Goal: Complete application form: Complete application form

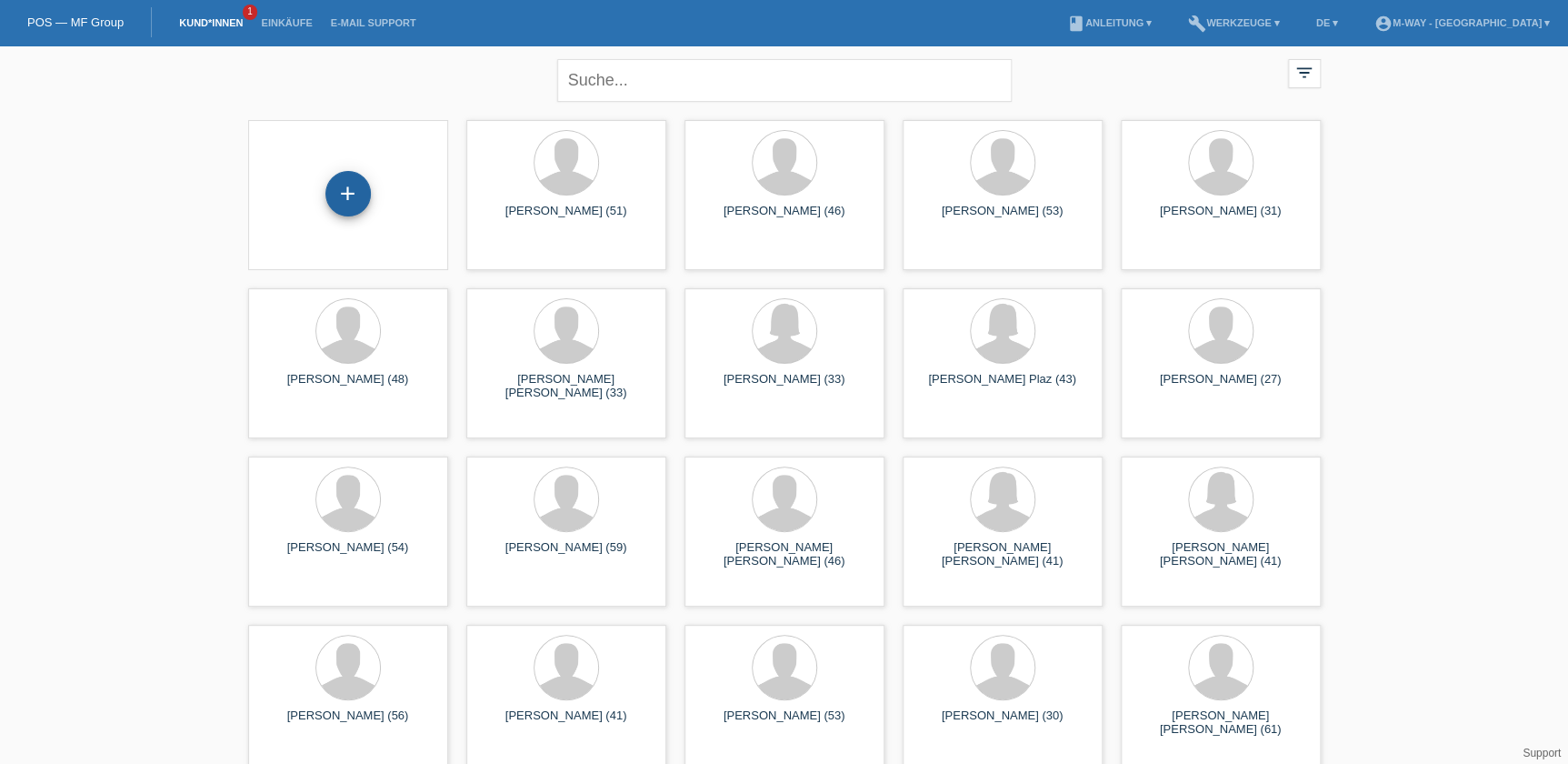
click at [352, 184] on div "+" at bounding box center [348, 193] width 45 height 45
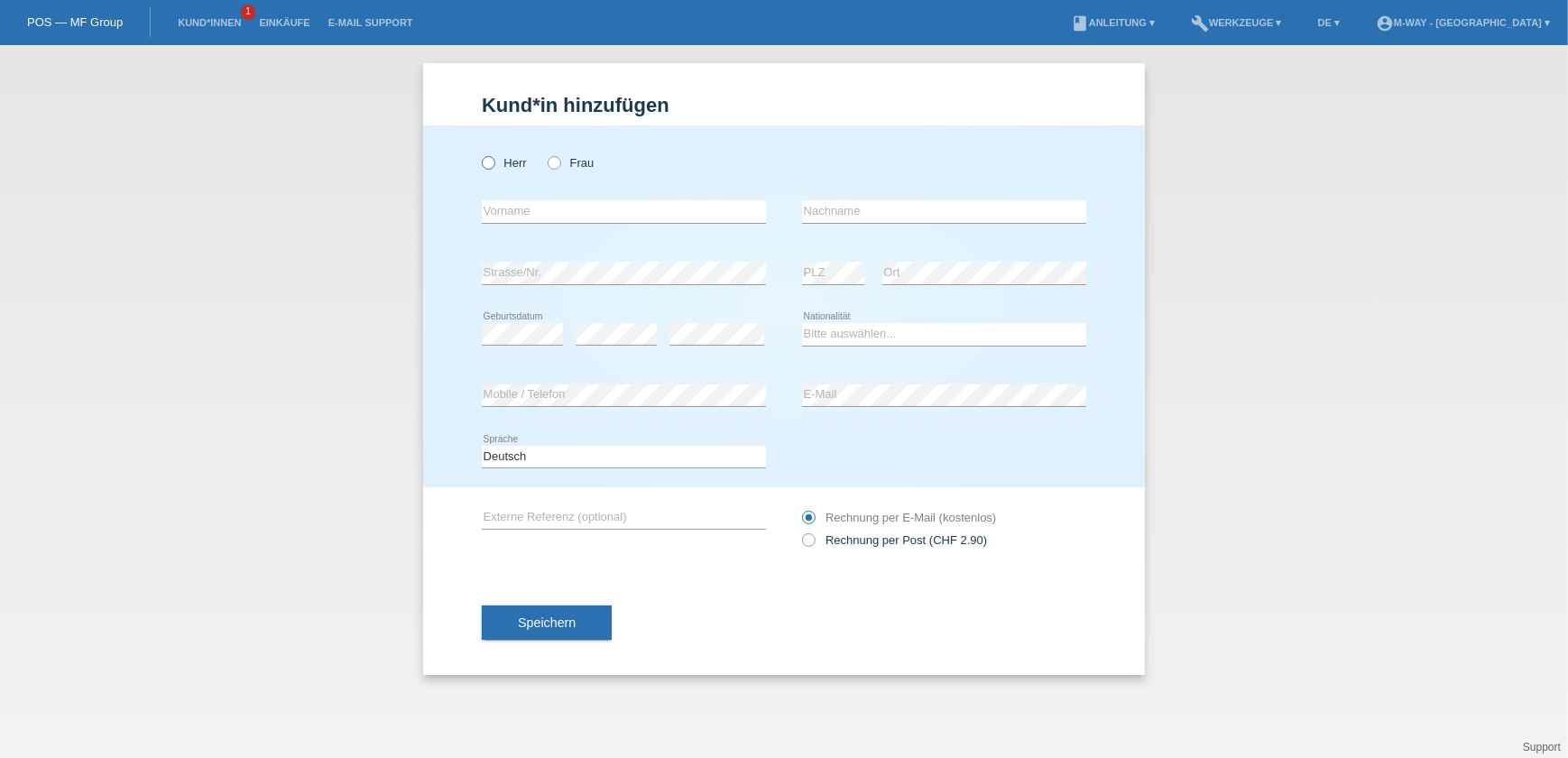
click at [495, 167] on label "Herr" at bounding box center [503, 163] width 45 height 13
click at [494, 167] on input "Herr" at bounding box center [487, 162] width 11 height 11
radio input "true"
click at [523, 208] on input "text" at bounding box center [623, 212] width 284 height 23
type input "Youcef"
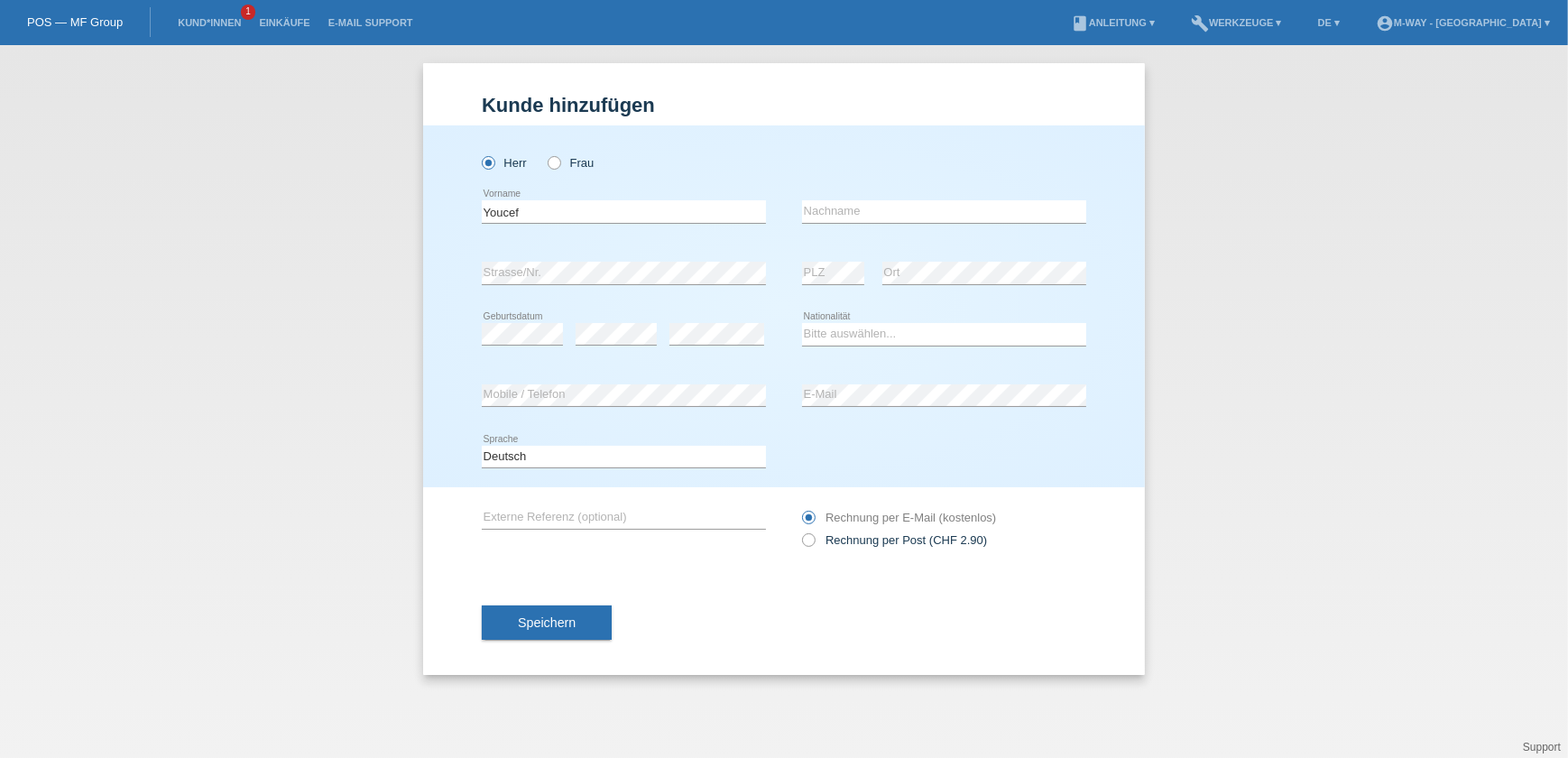
click at [824, 199] on div "error Nachname" at bounding box center [944, 212] width 284 height 61
click at [828, 203] on input "text" at bounding box center [944, 212] width 284 height 23
type input "Gahgah"
drag, startPoint x: 578, startPoint y: 216, endPoint x: 480, endPoint y: 212, distance: 98.1
click at [480, 212] on div "Herr Frau Youcef error Vorname C" at bounding box center [784, 306] width 722 height 361
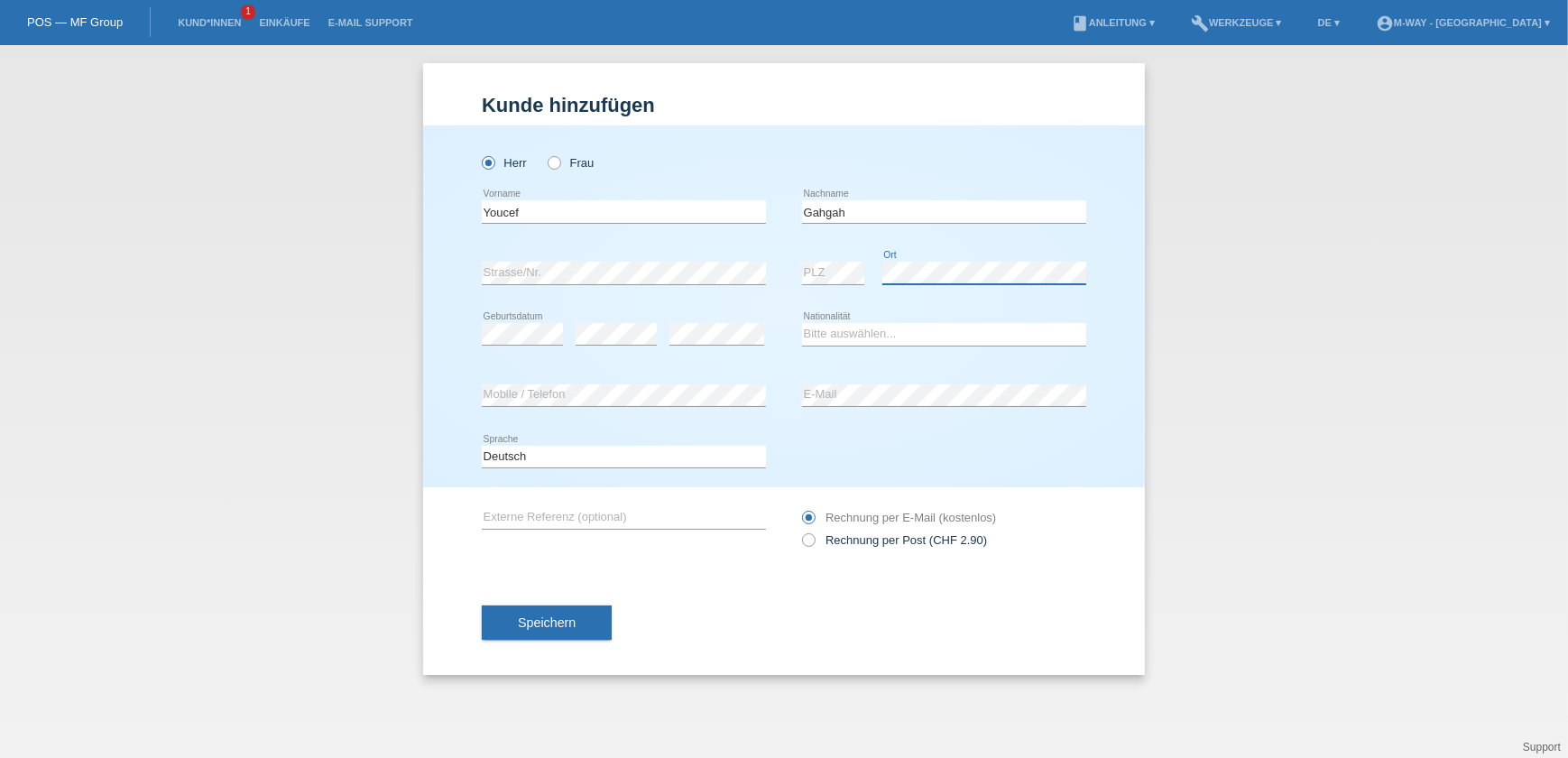
click at [830, 267] on div "error PLZ error Ort" at bounding box center [944, 273] width 284 height 61
click at [505, 320] on div "error Geburtsdatum" at bounding box center [521, 335] width 81 height 61
click at [890, 329] on select "Bitte auswählen... Schweiz Deutschland Liechtenstein Österreich ------------ Af…" at bounding box center [944, 334] width 284 height 22
select select "DZ"
click at [802, 323] on select "Bitte auswählen... Schweiz Deutschland Liechtenstein Österreich ------------ Af…" at bounding box center [944, 334] width 284 height 22
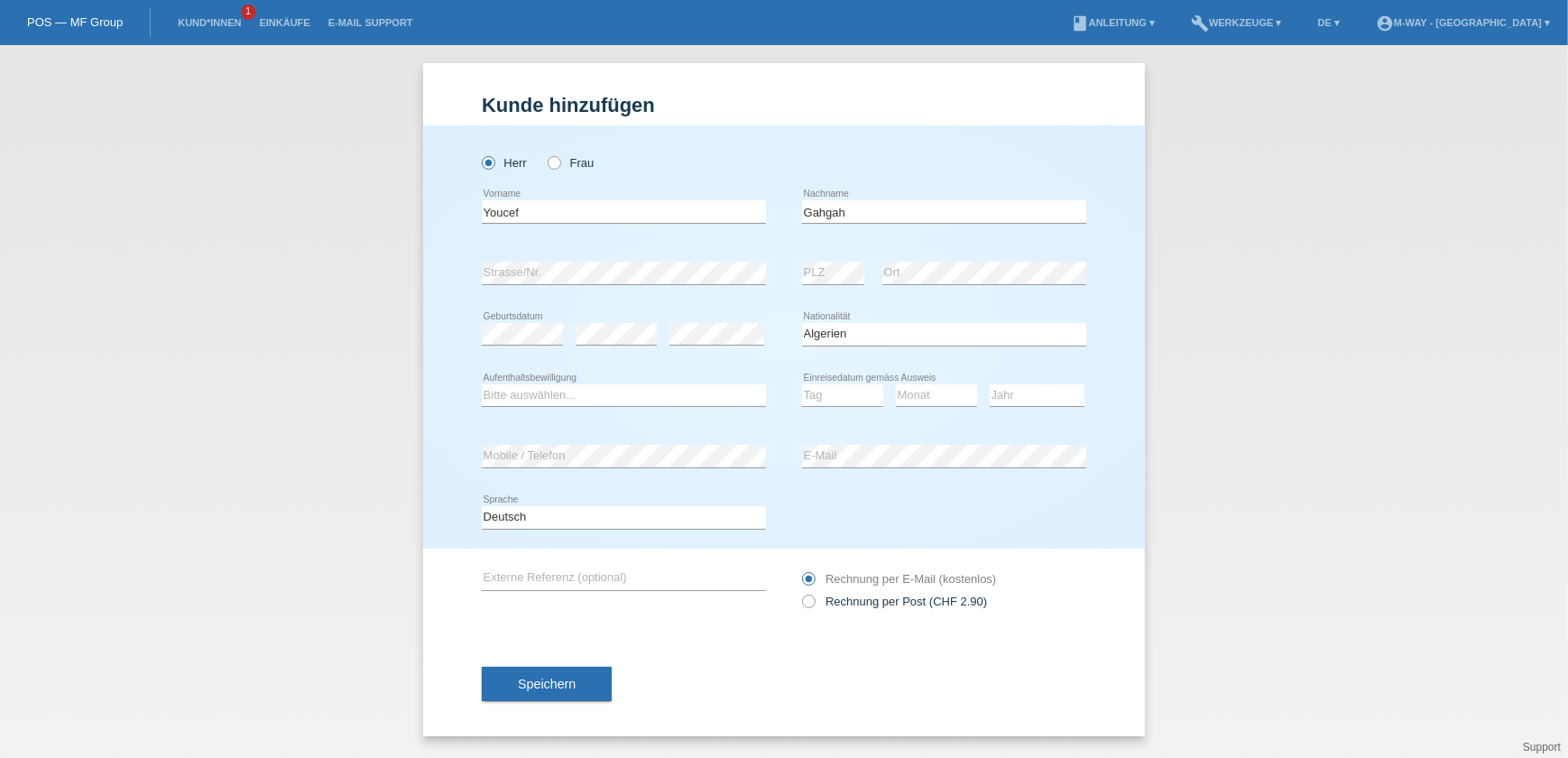
click at [600, 380] on div "Bitte auswählen... C B B - Flüchtlingsstatus Andere error Aufenthaltsbewilligung" at bounding box center [623, 396] width 284 height 61
click at [604, 386] on select "Bitte auswählen... C B B - Flüchtlingsstatus Andere" at bounding box center [623, 395] width 284 height 22
select select "B"
click at [481, 384] on select "Bitte auswählen... C B B - Flüchtlingsstatus Andere" at bounding box center [623, 395] width 284 height 22
click at [857, 394] on select "Tag 01 02 03 04 05 06 07 08 09 10 11" at bounding box center [842, 395] width 81 height 22
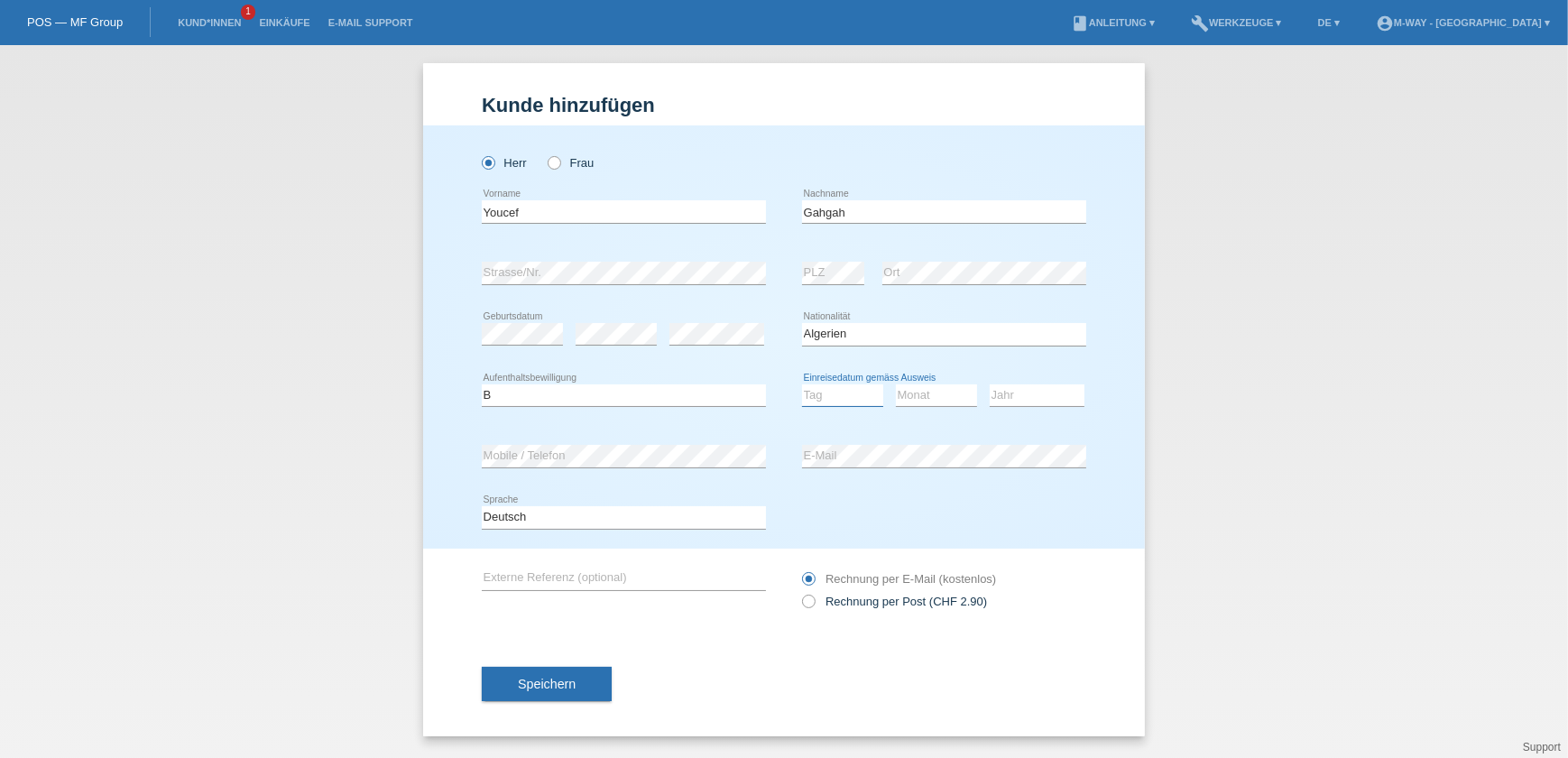
select select "14"
click at [802, 384] on select "Tag 01 02 03 04 05 06 07 08 09 10 11" at bounding box center [842, 395] width 81 height 22
click at [906, 387] on select "Monat 01 02 03 04 05 06 07 08 09 10 11" at bounding box center [936, 395] width 81 height 22
select select "07"
click at [896, 384] on select "Monat 01 02 03 04 05 06 07 08 09 10 11" at bounding box center [936, 395] width 81 height 22
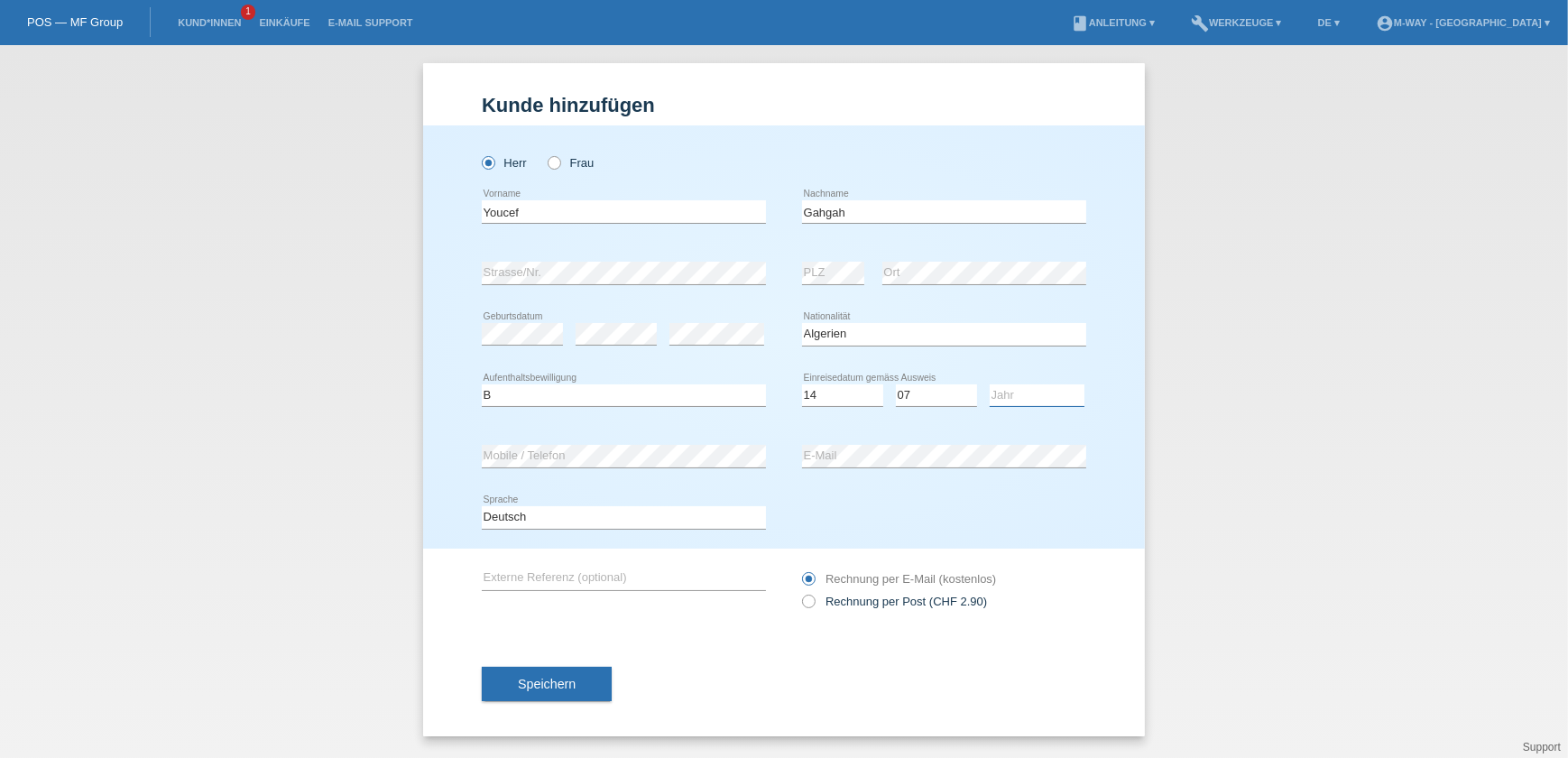
click at [1029, 396] on select "Jahr 2025 2024 2023 2022 2021 2020 2019 2018 2017 2016 2015 2014 2013 2012 2011…" at bounding box center [1037, 395] width 95 height 22
select select "2022"
click at [990, 384] on select "Jahr 2025 2024 2023 2022 2021 2020 2019 2018 2017 2016 2015 2014 2013 2012 2011…" at bounding box center [1037, 395] width 95 height 22
click at [588, 677] on button "Speichern" at bounding box center [546, 684] width 130 height 34
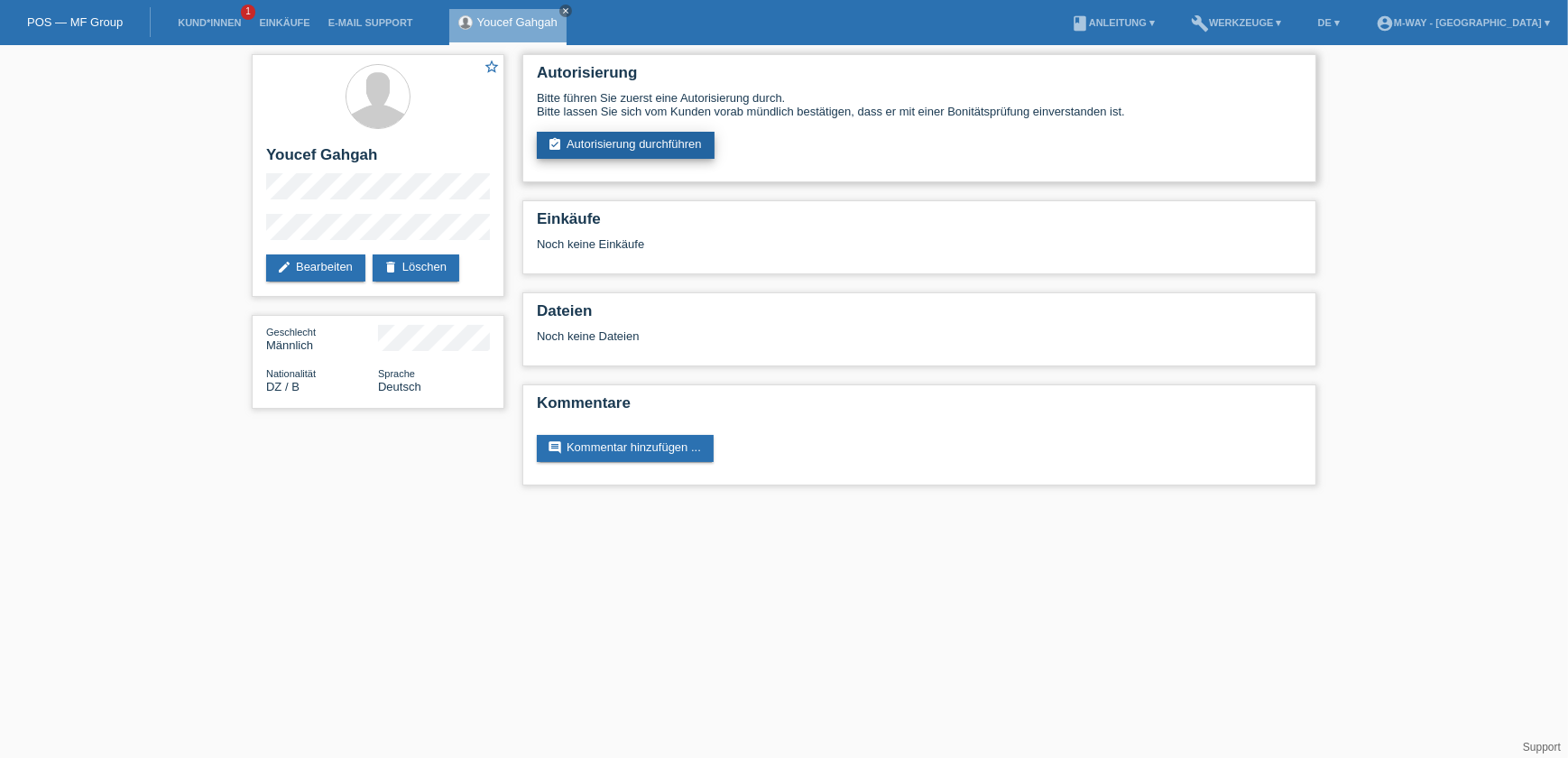
click at [668, 140] on link "assignment_turned_in Autorisierung durchführen" at bounding box center [625, 145] width 178 height 27
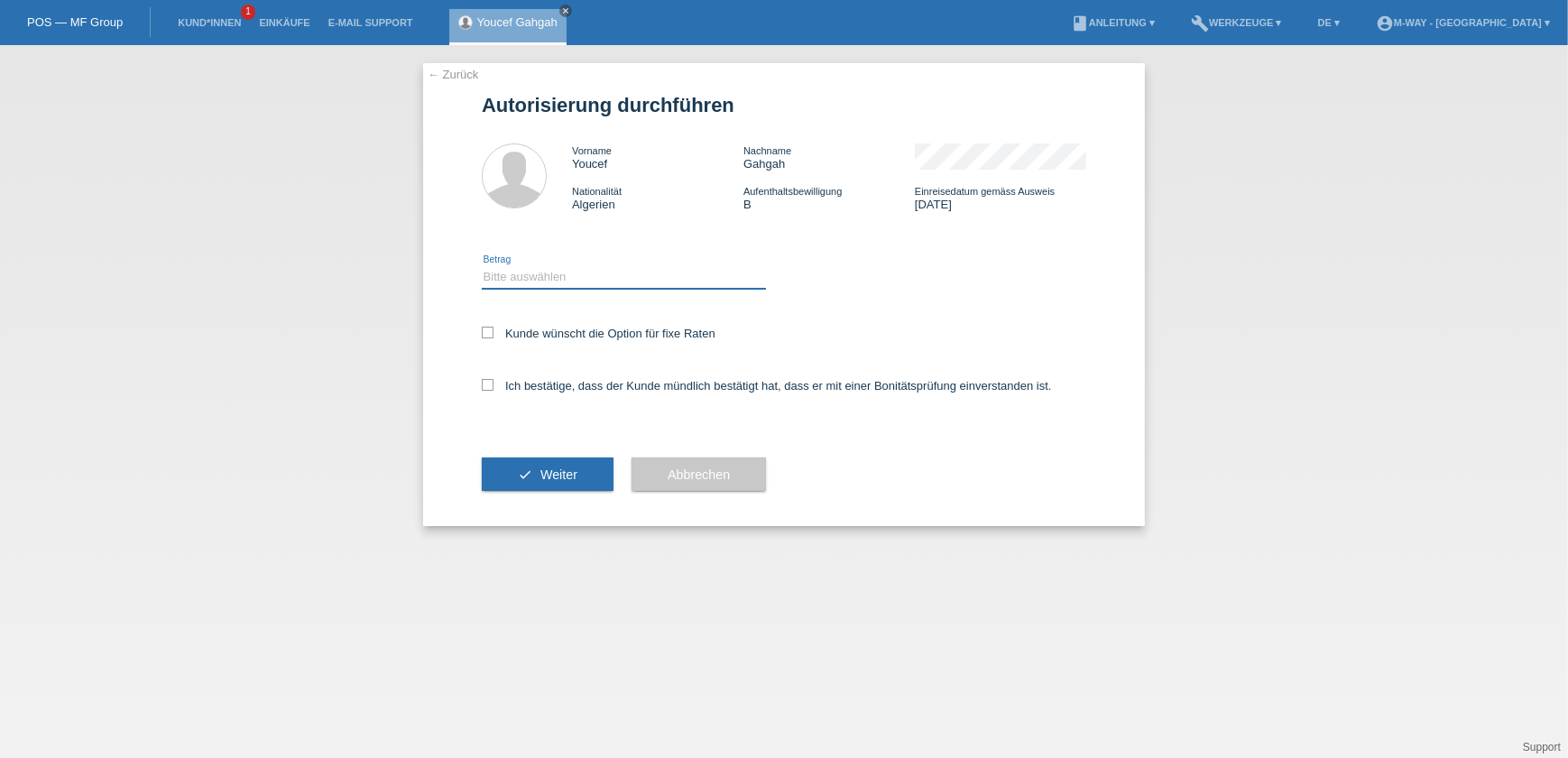
click at [588, 275] on select "Bitte auswählen CHF 1.00 - CHF 499.00 CHF 500.00 - CHF 1'999.00 CHF 2'000.00 - …" at bounding box center [623, 277] width 284 height 22
select select "3"
click at [481, 266] on select "Bitte auswählen CHF 1.00 - CHF 499.00 CHF 500.00 - CHF 1'999.00 CHF 2'000.00 - …" at bounding box center [623, 277] width 284 height 22
click at [551, 326] on label "Kunde wünscht die Option für fixe Raten" at bounding box center [598, 333] width 234 height 13
click at [494, 326] on input "Kunde wünscht die Option für fixe Raten" at bounding box center [487, 332] width 11 height 11
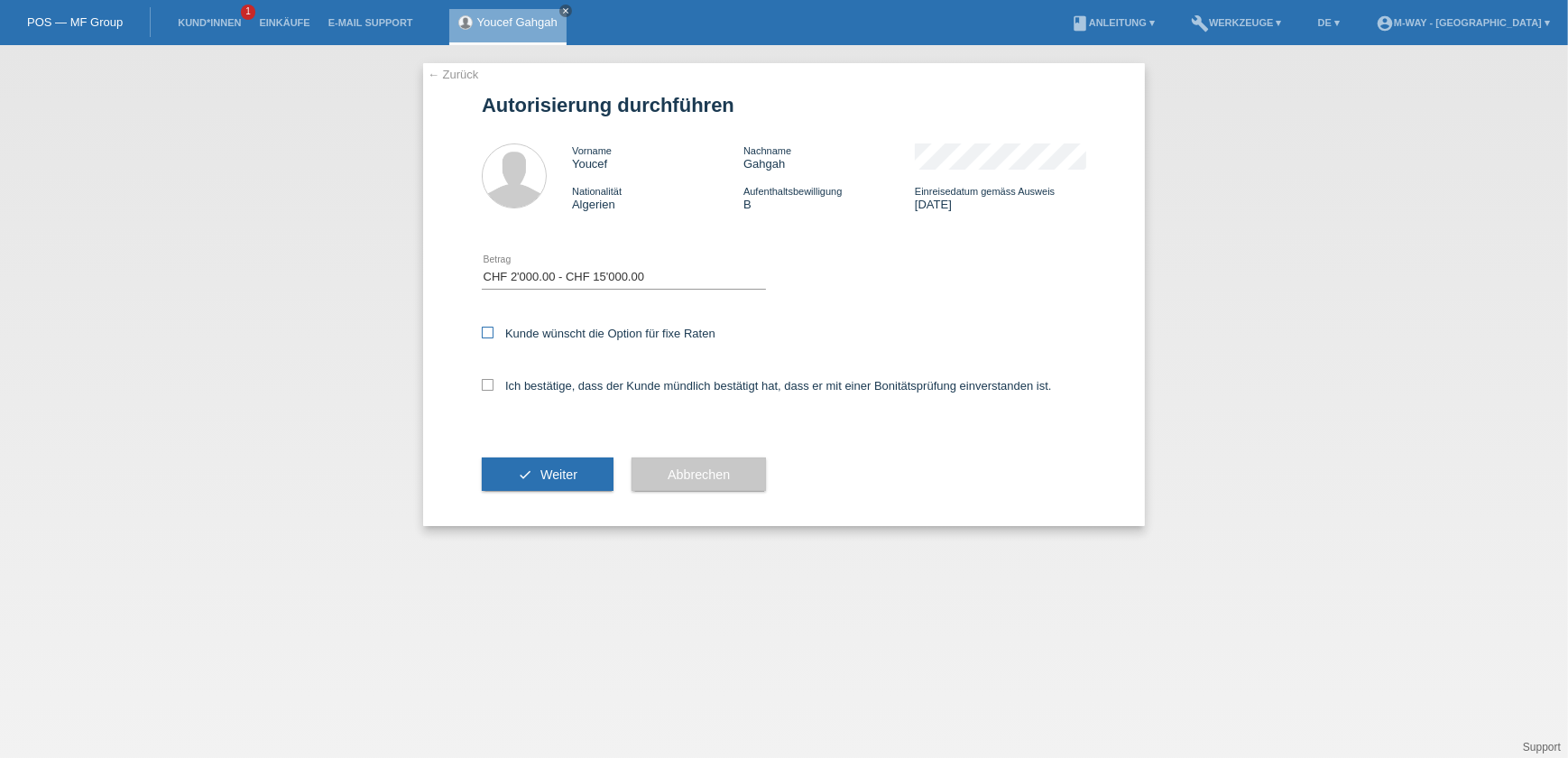
checkbox input "true"
click at [542, 379] on label "Ich bestätige, dass der Kunde mündlich bestätigt hat, dass er mit einer Bonität…" at bounding box center [766, 385] width 570 height 13
click at [494, 379] on input "Ich bestätige, dass der Kunde mündlich bestätigt hat, dass er mit einer Bonität…" at bounding box center [487, 384] width 11 height 11
checkbox input "true"
click at [530, 478] on button "check Weiter" at bounding box center [547, 475] width 131 height 34
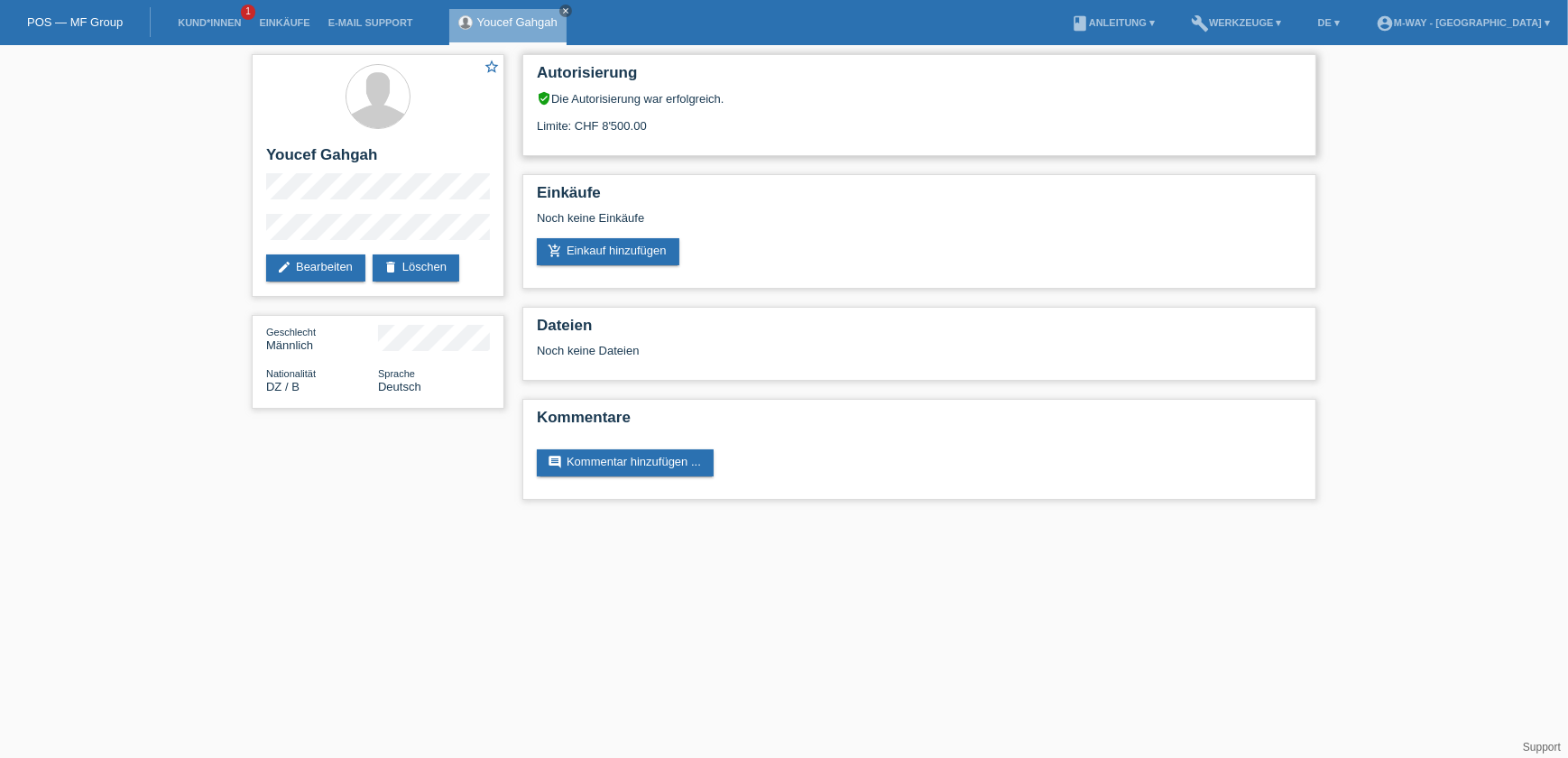
click at [663, 125] on div "Limite: CHF 8'500.00" at bounding box center [919, 119] width 765 height 27
drag, startPoint x: 663, startPoint y: 125, endPoint x: 637, endPoint y: 130, distance: 26.5
click at [637, 130] on div "Limite: CHF 8'500.00" at bounding box center [919, 119] width 765 height 27
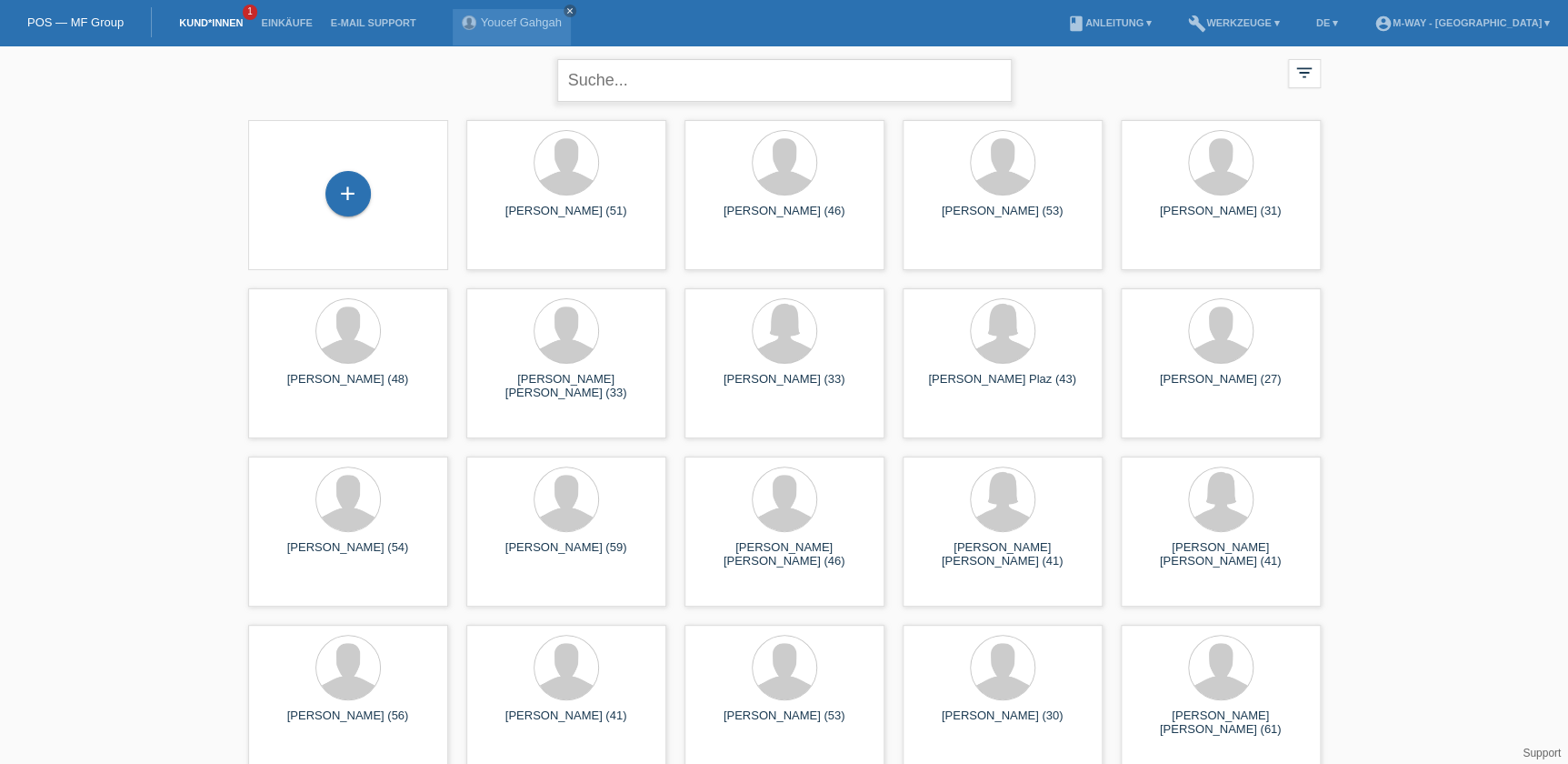
click at [643, 81] on input "text" at bounding box center [784, 81] width 454 height 43
click at [567, 9] on icon "close" at bounding box center [569, 11] width 9 height 9
click at [617, 84] on input "text" at bounding box center [784, 81] width 454 height 43
click at [337, 209] on div "+" at bounding box center [348, 193] width 45 height 45
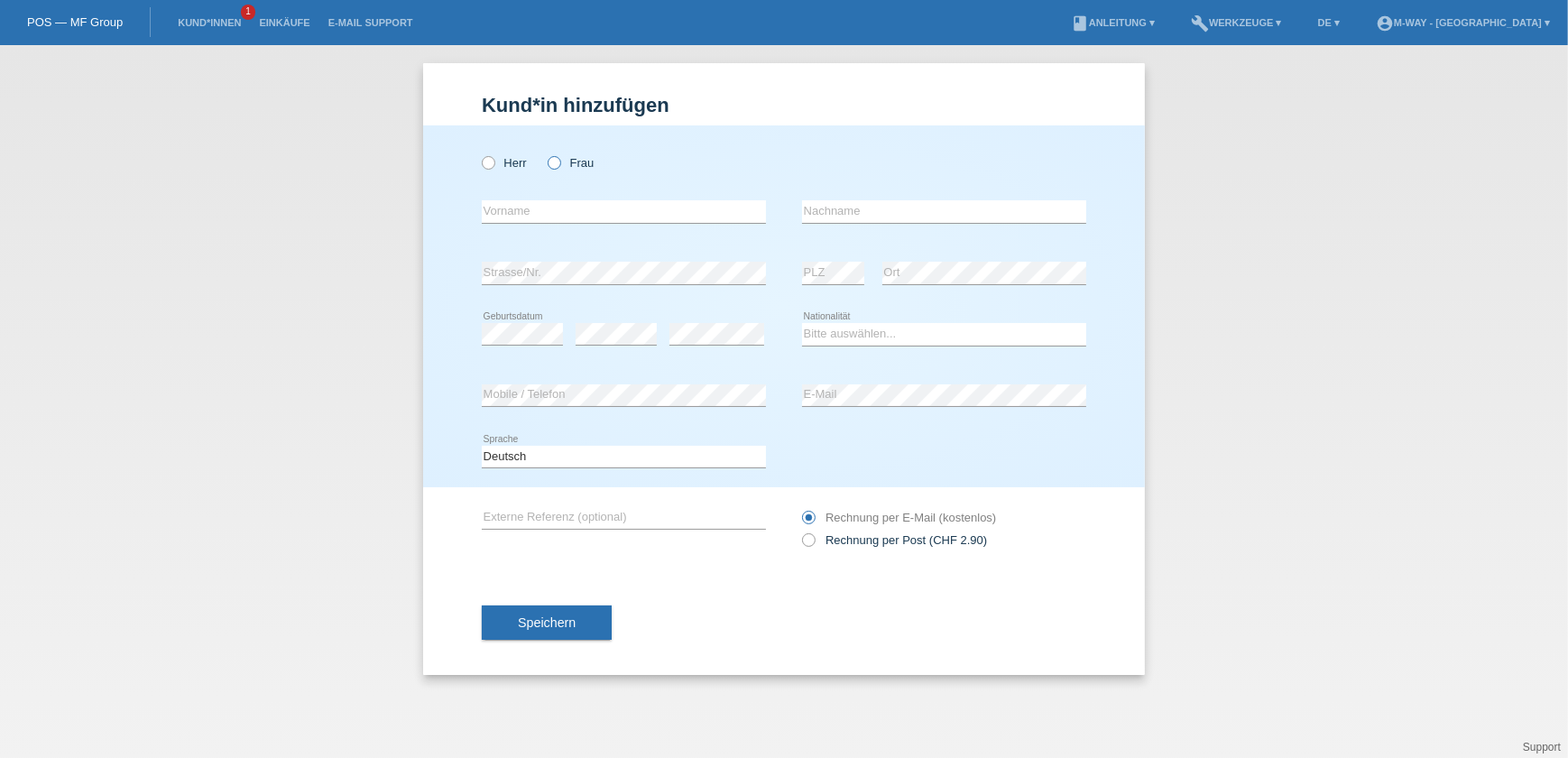
click at [545, 153] on icon at bounding box center [545, 153] width 0 height 0
click at [559, 161] on input "Frau" at bounding box center [554, 162] width 11 height 11
radio input "true"
click at [533, 204] on input "text" at bounding box center [623, 212] width 284 height 23
type input "Hug"
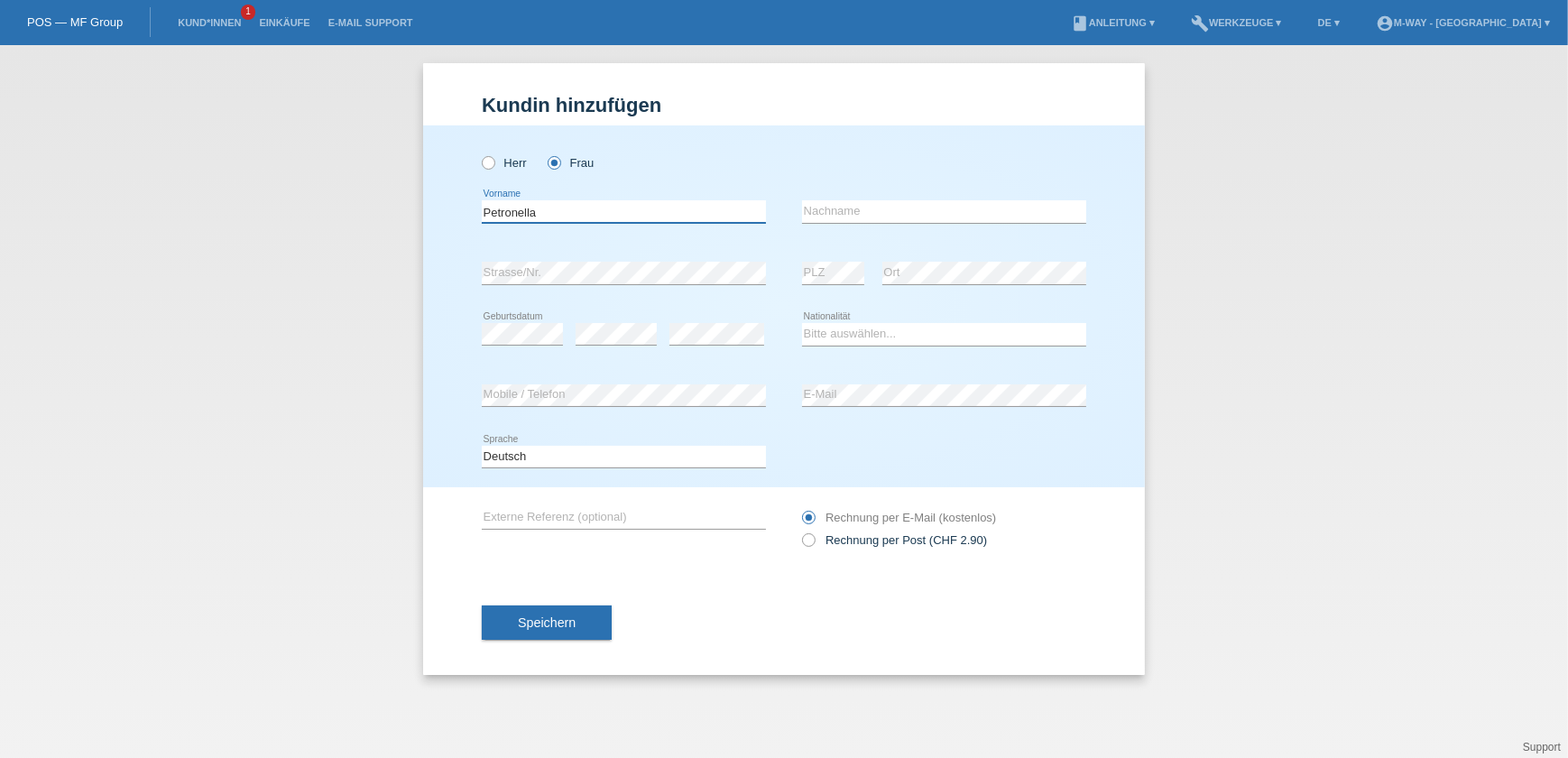
type input "Petronella"
click at [892, 215] on input "text" at bounding box center [944, 212] width 284 height 23
type input "Hug"
click at [948, 327] on select "Bitte auswählen... Schweiz Deutschland Liechtenstein Österreich ------------ Af…" at bounding box center [944, 334] width 284 height 22
select select "CH"
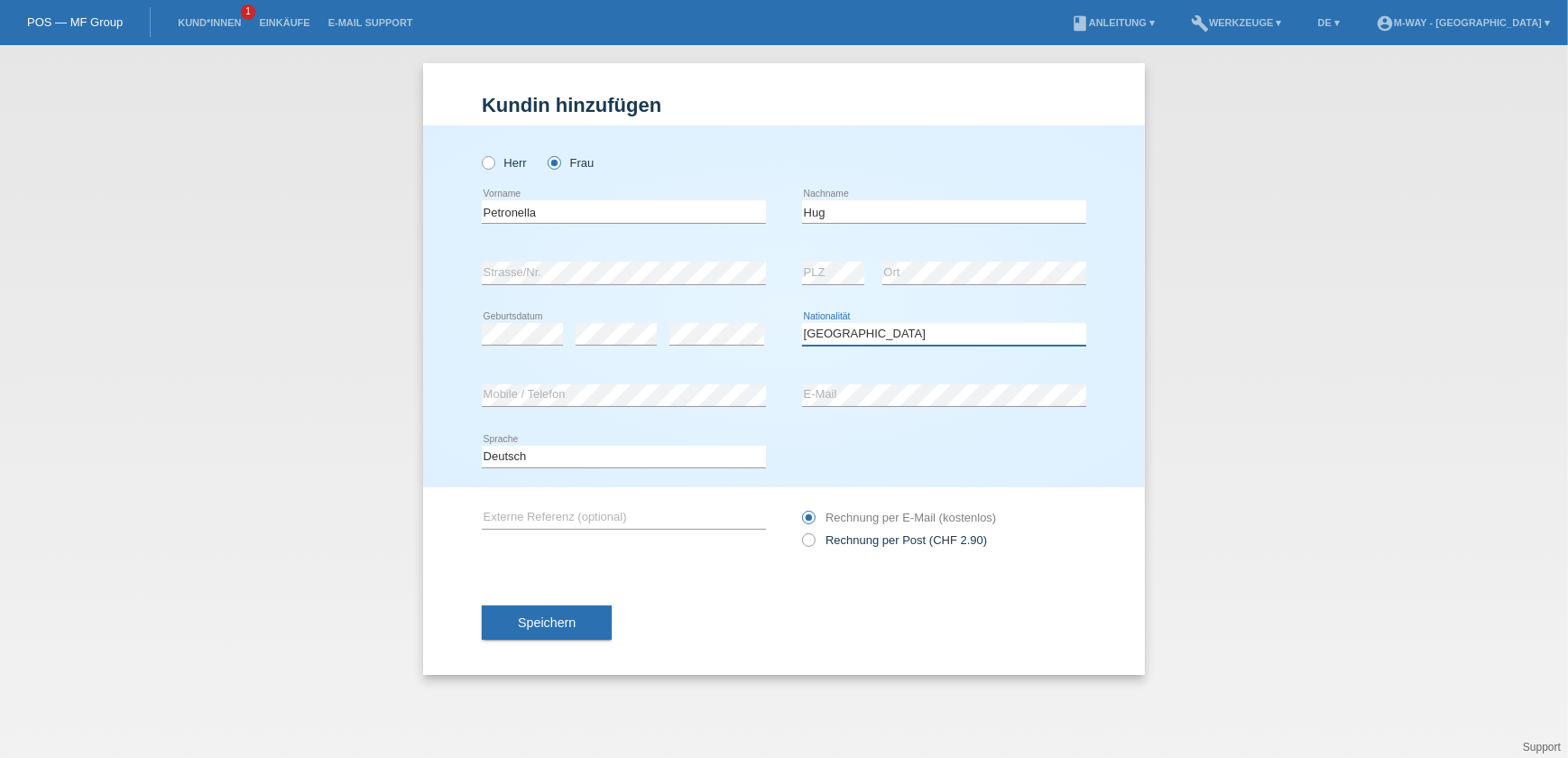
click at [802, 323] on select "Bitte auswählen... Schweiz Deutschland Liechtenstein Österreich ------------ Af…" at bounding box center [944, 334] width 284 height 22
click at [541, 615] on span "Speichern" at bounding box center [546, 622] width 58 height 14
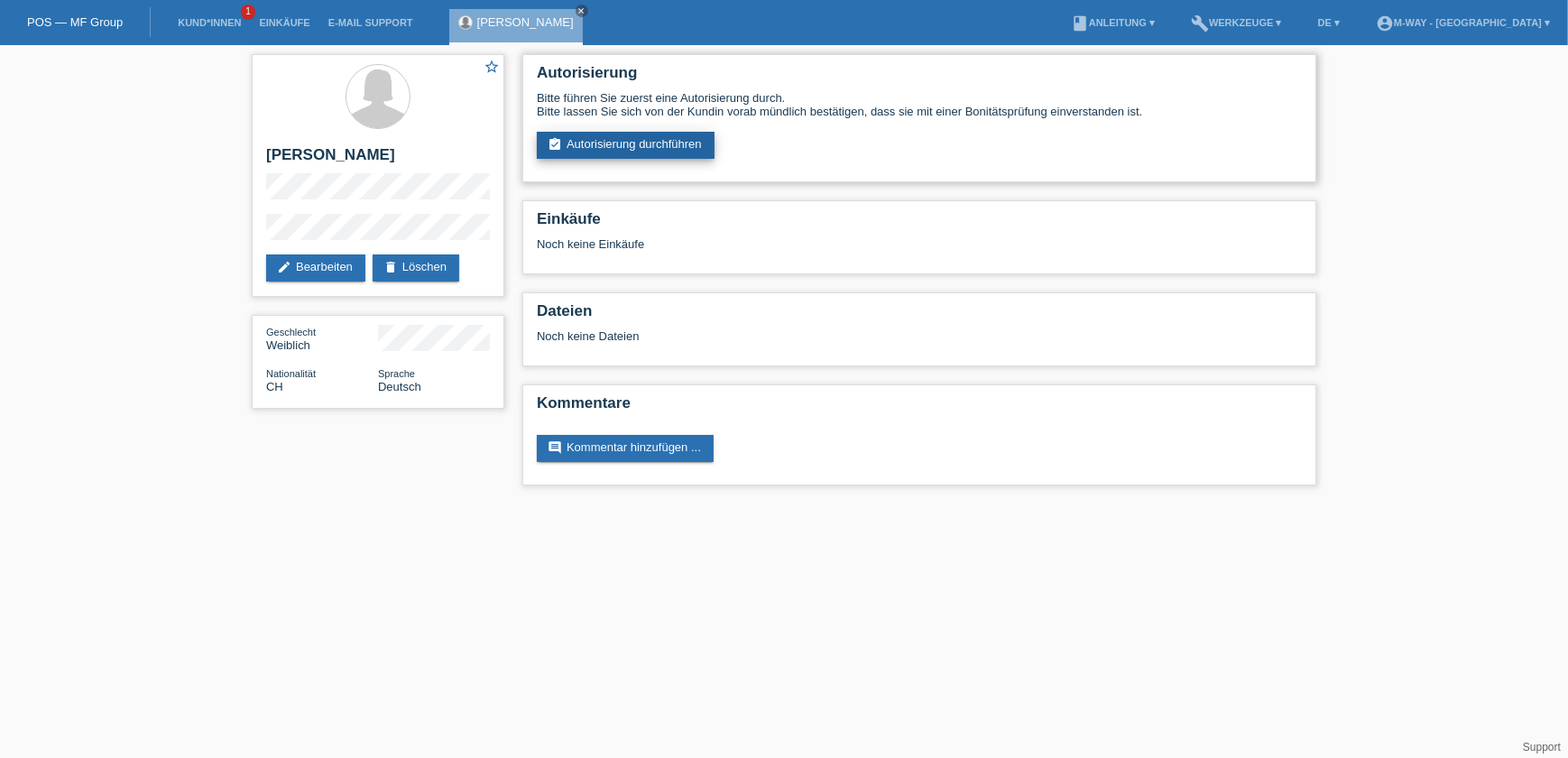
click at [583, 146] on link "assignment_turned_in Autorisierung durchführen" at bounding box center [625, 145] width 178 height 27
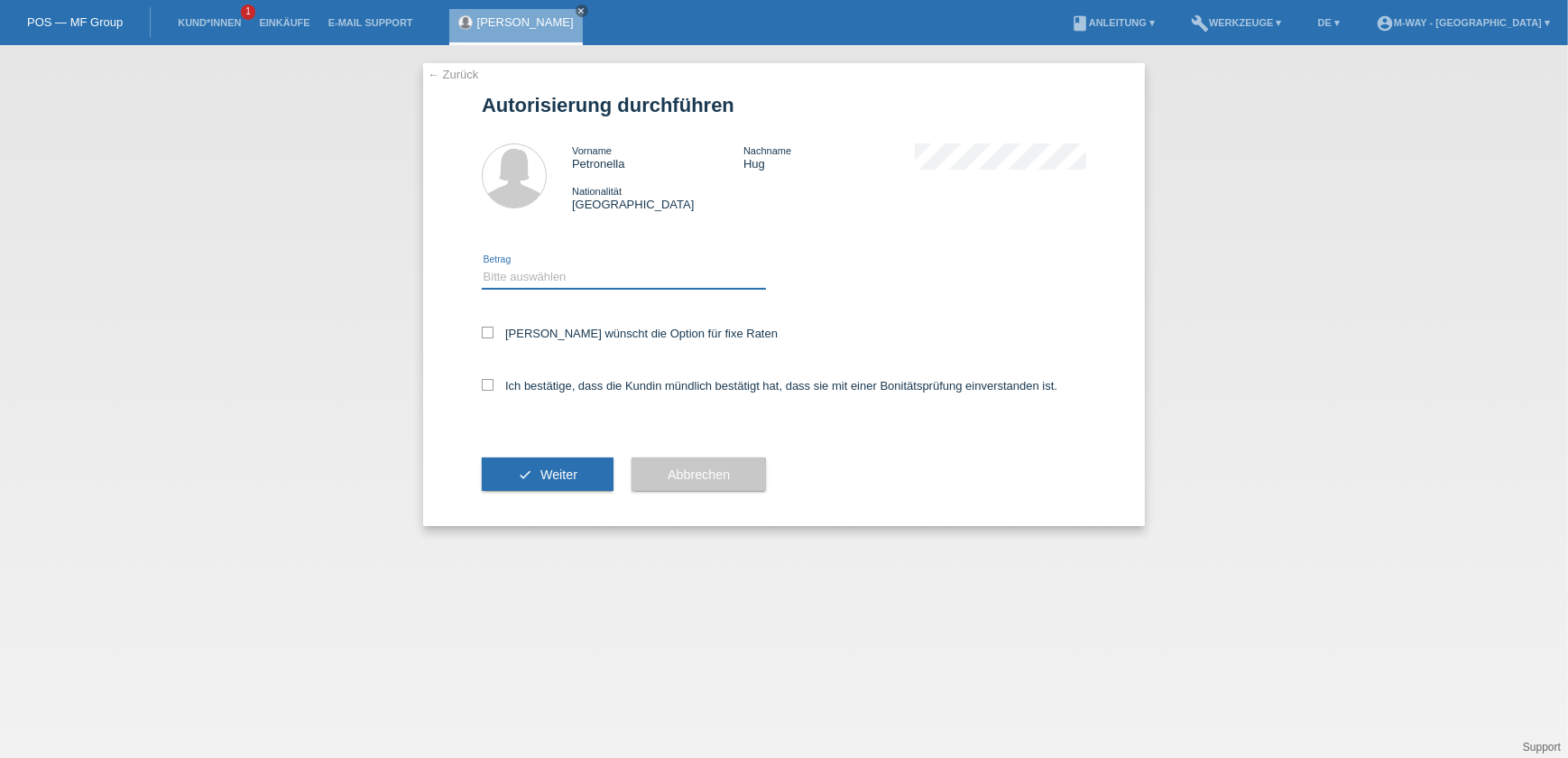
click at [556, 280] on select "Bitte auswählen CHF 1.00 - CHF 499.00 CHF 500.00 - CHF 1'999.00 CHF 2'000.00 - …" at bounding box center [623, 277] width 284 height 22
select select "3"
click at [481, 266] on select "Bitte auswählen CHF 1.00 - CHF 499.00 CHF 500.00 - CHF 1'999.00 CHF 2'000.00 - …" at bounding box center [623, 277] width 284 height 22
click at [485, 335] on icon at bounding box center [487, 332] width 11 height 11
click at [485, 335] on input "Kundin wünscht die Option für fixe Raten" at bounding box center [487, 332] width 11 height 11
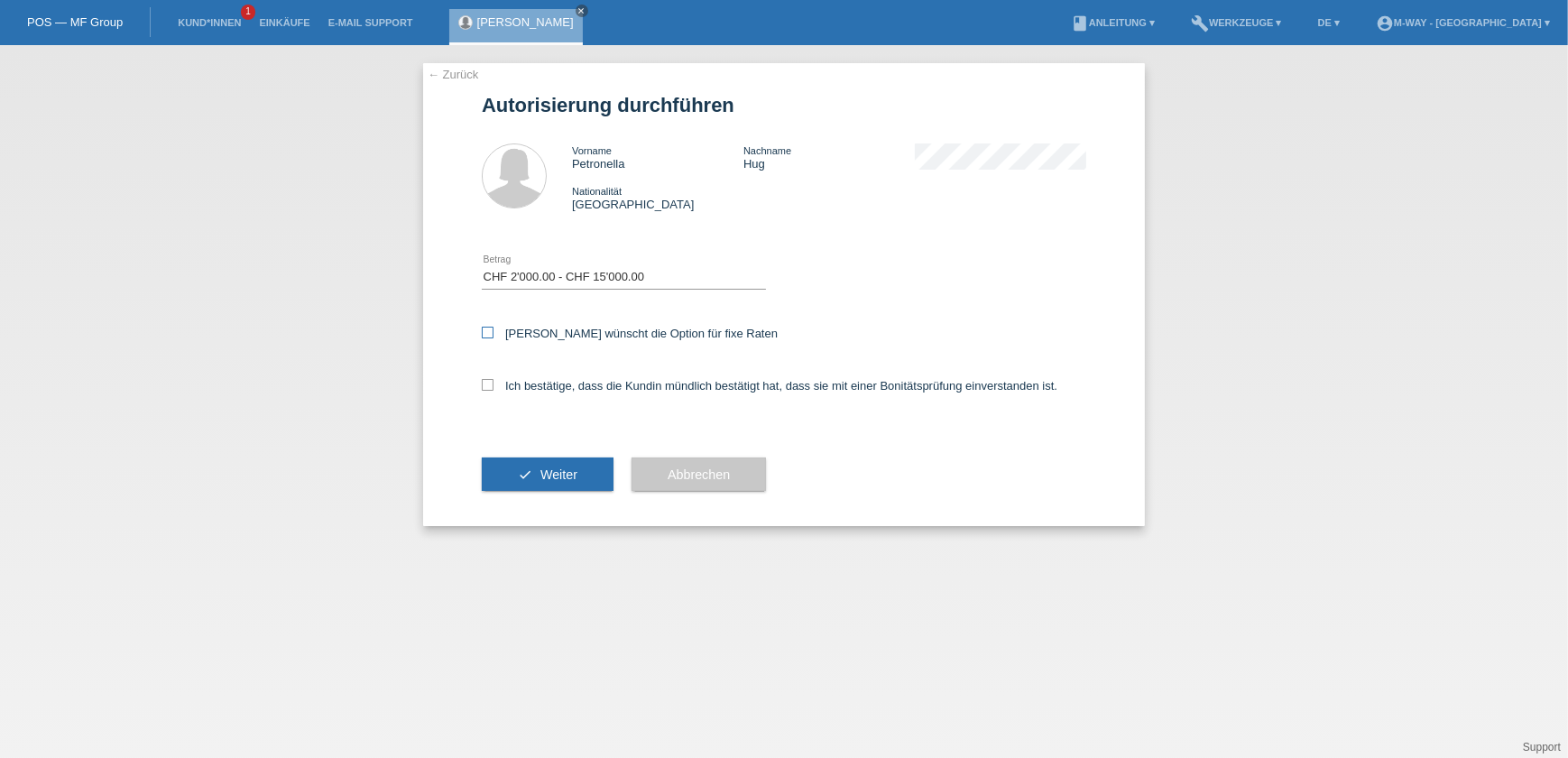
checkbox input "true"
drag, startPoint x: 487, startPoint y: 384, endPoint x: 555, endPoint y: 384, distance: 68.0
click at [487, 384] on icon at bounding box center [487, 384] width 11 height 11
click at [487, 384] on input "Ich bestätige, dass die Kundin mündlich bestätigt hat, dass sie mit einer Bonit…" at bounding box center [487, 384] width 11 height 11
checkbox input "true"
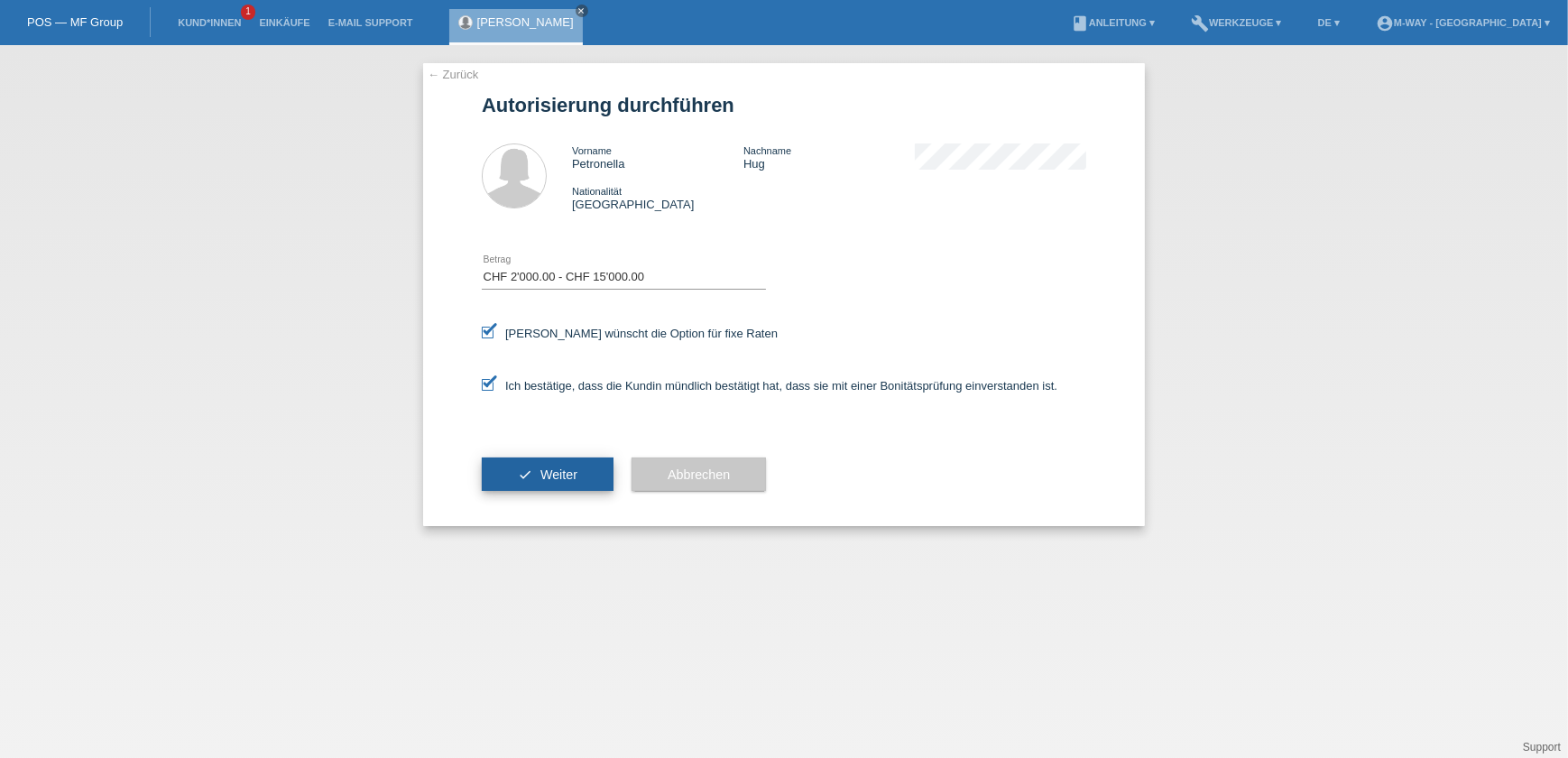
click at [552, 459] on button "check Weiter" at bounding box center [547, 475] width 131 height 34
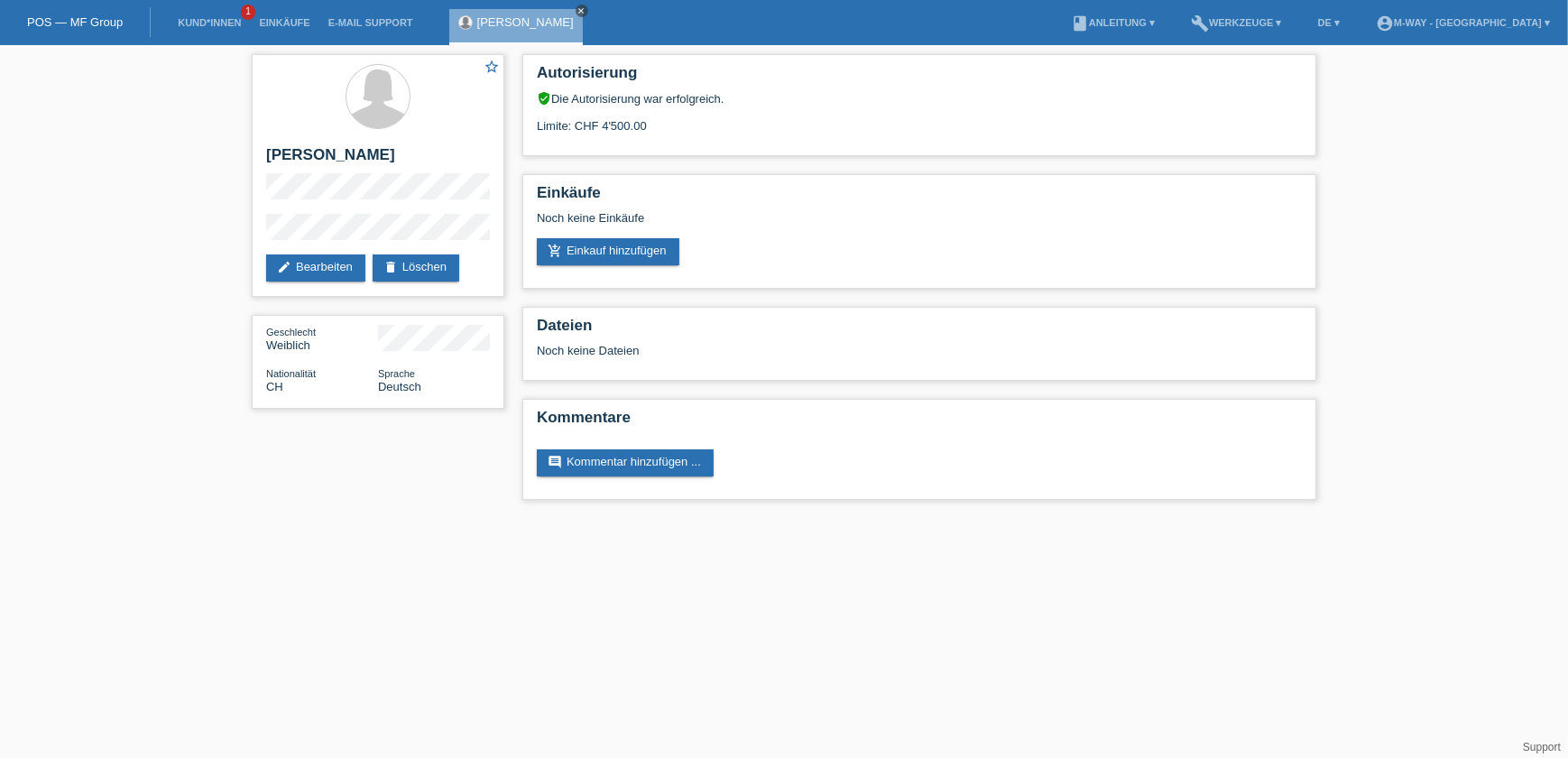
click at [578, 10] on icon "close" at bounding box center [581, 10] width 9 height 9
